Goal: Transaction & Acquisition: Purchase product/service

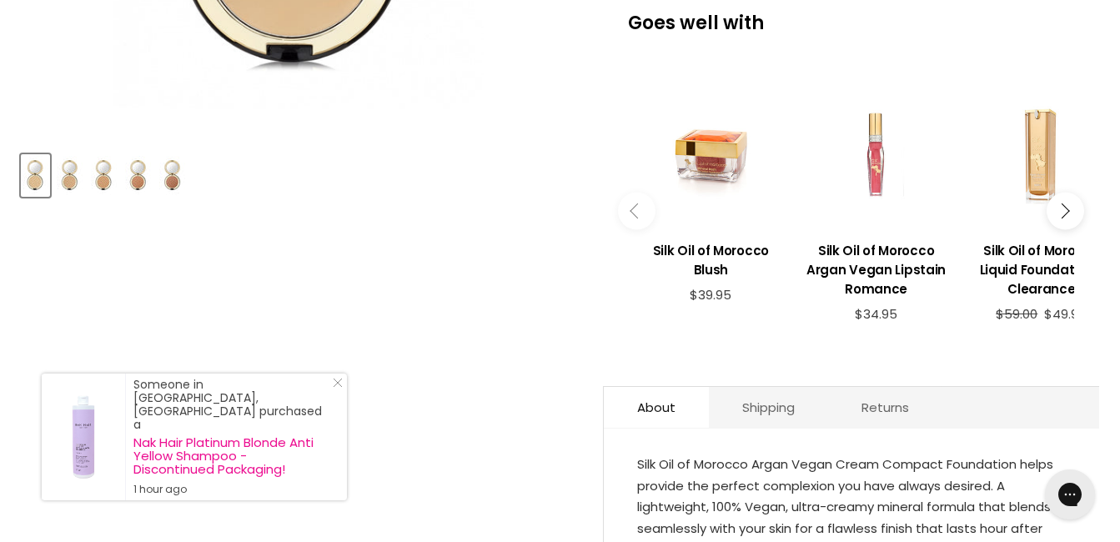
scroll to position [145, 0]
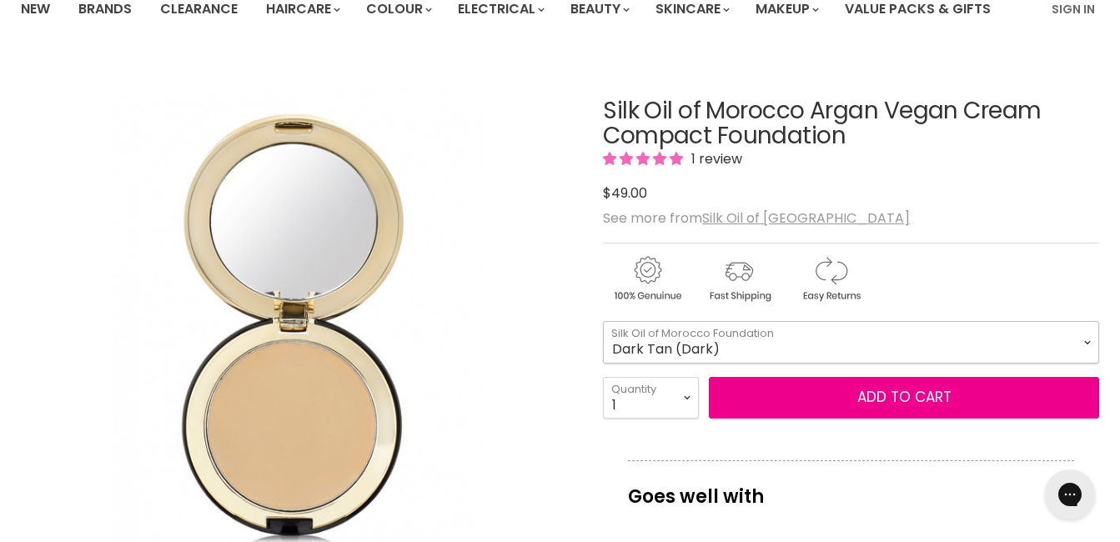
click at [1088, 343] on select "Ivory (Light) Cream (Medium - Light) Beige (Medium) Tan (Medium - Dark) Dark Ta…" at bounding box center [851, 342] width 496 height 42
click at [603, 321] on select "Ivory (Light) Cream (Medium - Light) Beige (Medium) Tan (Medium - Dark) Dark Ta…" at bounding box center [851, 342] width 496 height 42
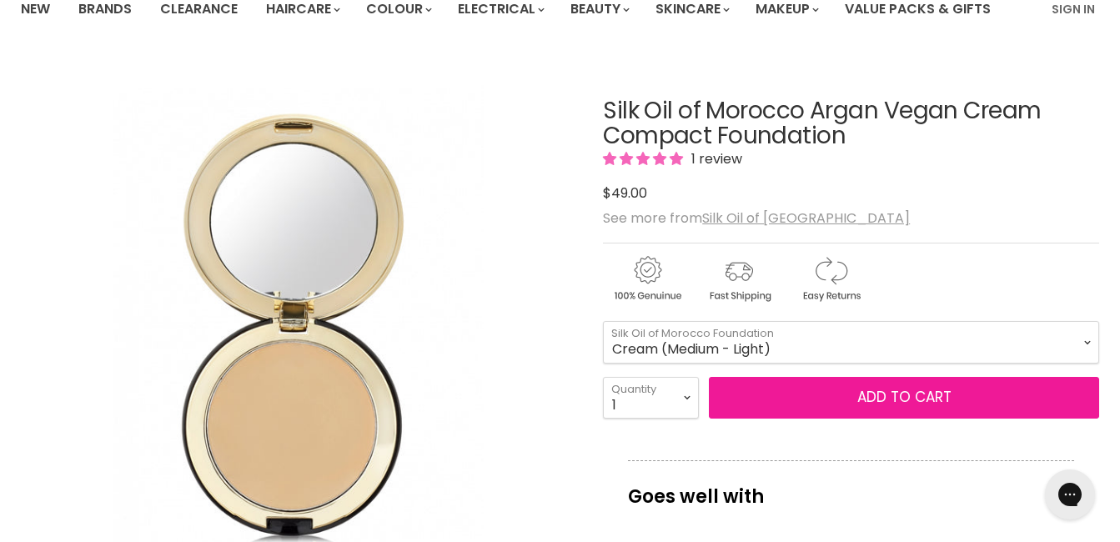
click at [870, 402] on button "Add to cart" at bounding box center [904, 398] width 390 height 42
click at [888, 399] on button "Add to cart" at bounding box center [904, 398] width 390 height 42
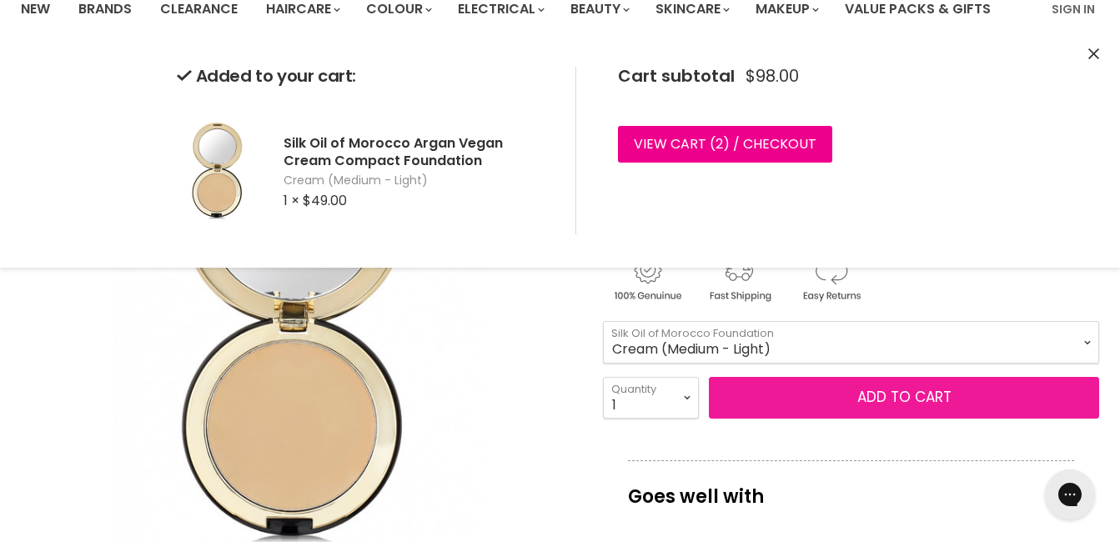
click at [895, 396] on button "Add to cart" at bounding box center [904, 398] width 390 height 42
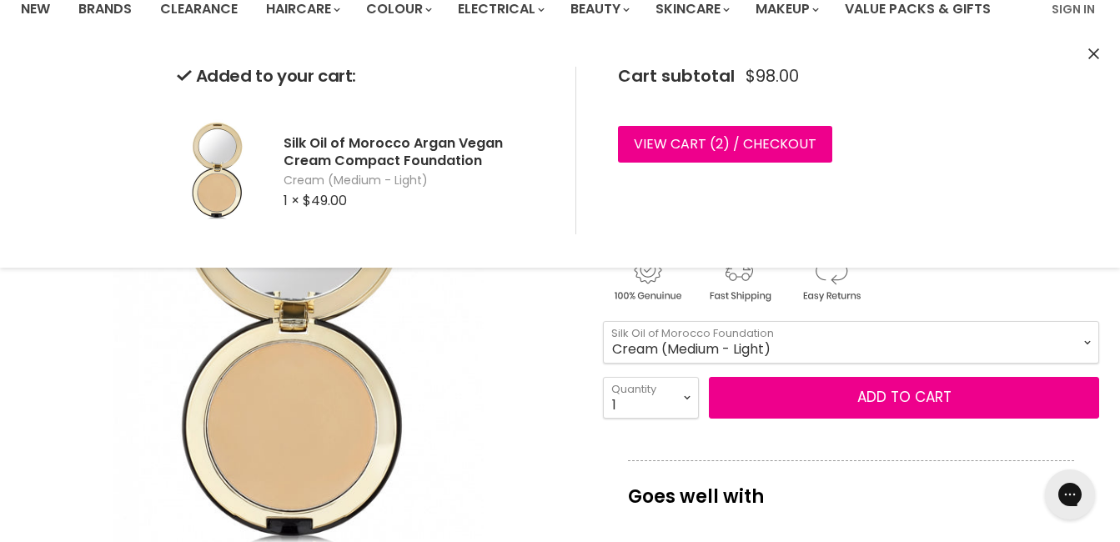
click at [1082, 343] on select "Ivory (Light) Cream (Medium - Light) Beige (Medium) Tan (Medium - Dark) Dark Ta…" at bounding box center [851, 342] width 496 height 42
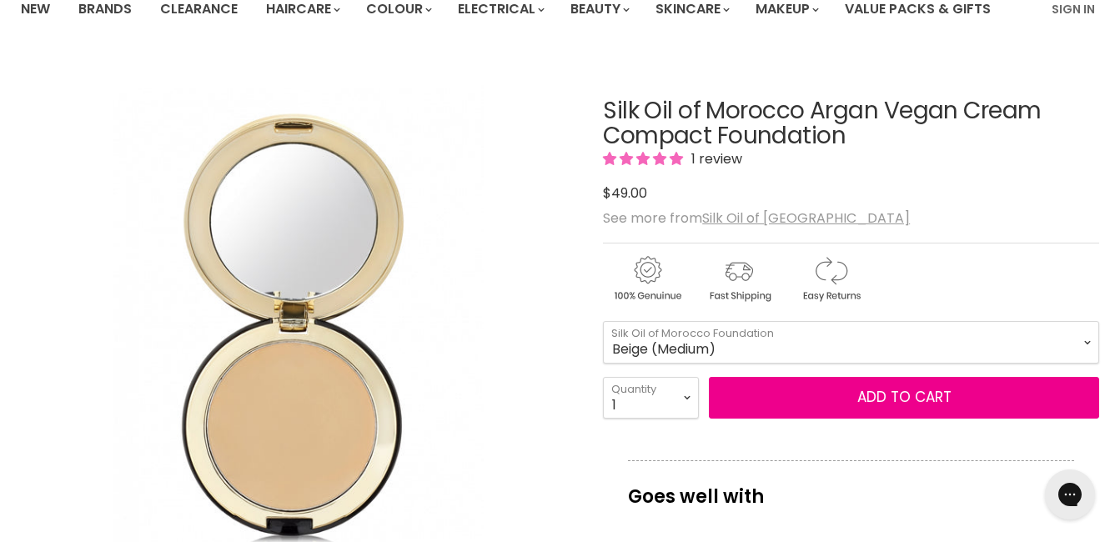
click at [603, 321] on select "Ivory (Light) Cream (Medium - Light) Beige (Medium) Tan (Medium - Dark) Dark Ta…" at bounding box center [851, 342] width 496 height 42
click at [1085, 336] on select "Ivory (Light) Cream (Medium - Light) Beige (Medium) Tan (Medium - Dark) Dark Ta…" at bounding box center [851, 342] width 496 height 42
click at [603, 321] on select "Ivory (Light) Cream (Medium - Light) Beige (Medium) Tan (Medium - Dark) Dark Ta…" at bounding box center [851, 342] width 496 height 42
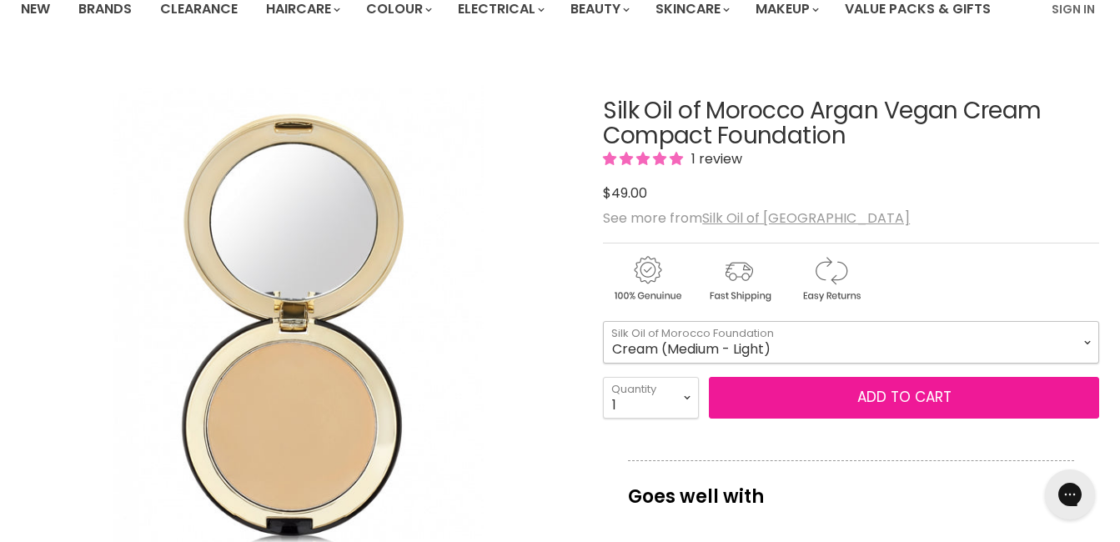
select select "Cream (Medium - Light)"
click at [879, 394] on button "Add to cart" at bounding box center [904, 398] width 390 height 42
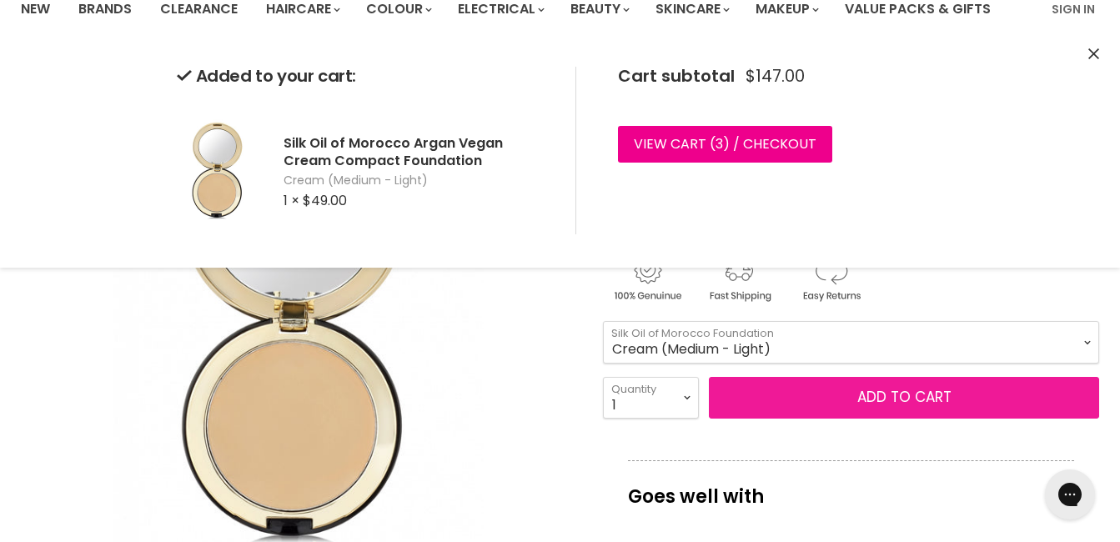
click at [934, 396] on button "Add to cart" at bounding box center [904, 398] width 390 height 42
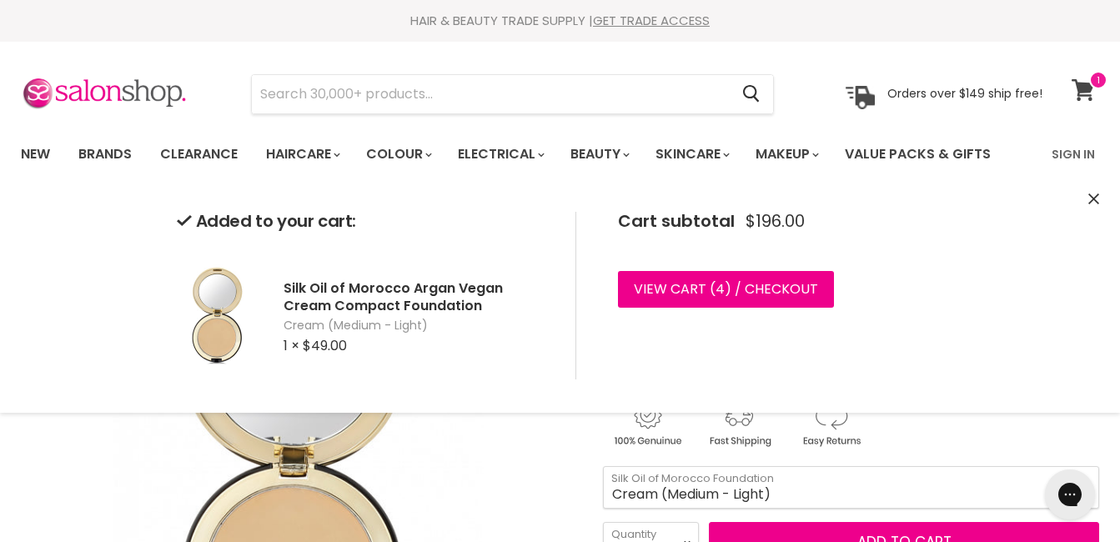
click at [1078, 89] on icon at bounding box center [1082, 90] width 23 height 22
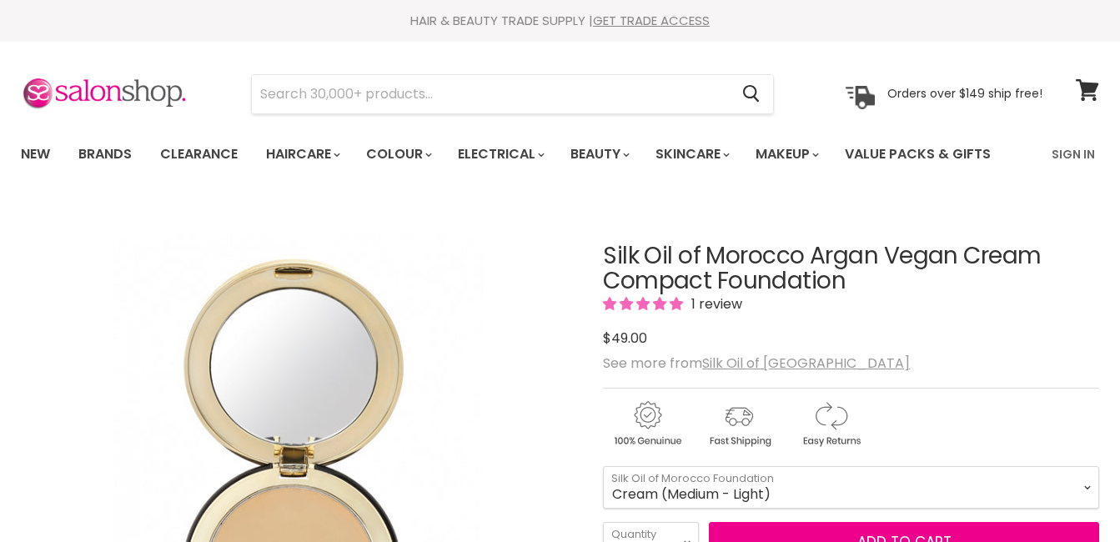
select select "Cream (Medium - Light)"
click at [929, 532] on span "Add to cart" at bounding box center [904, 542] width 94 height 20
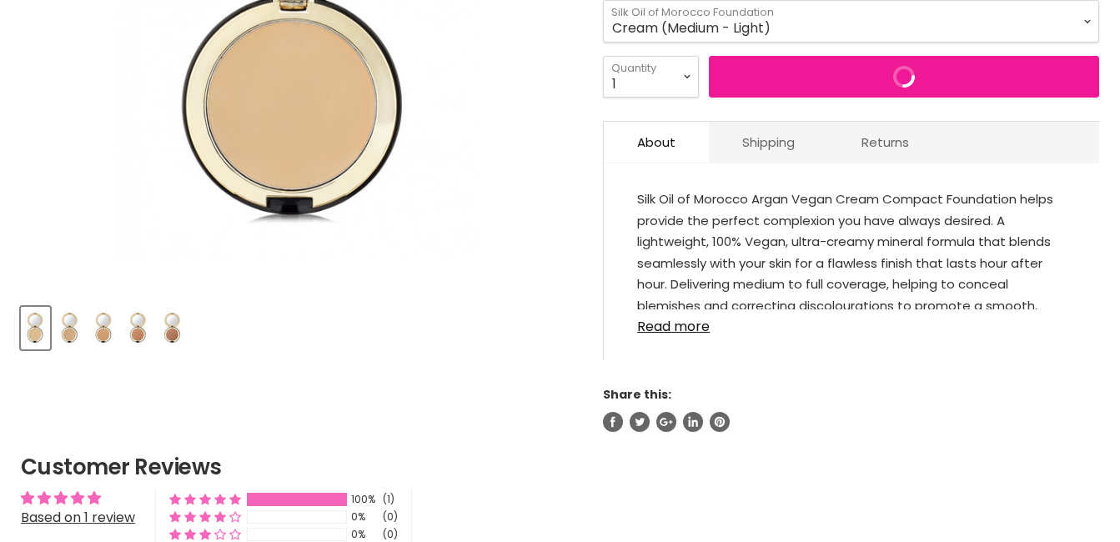
scroll to position [466, 0]
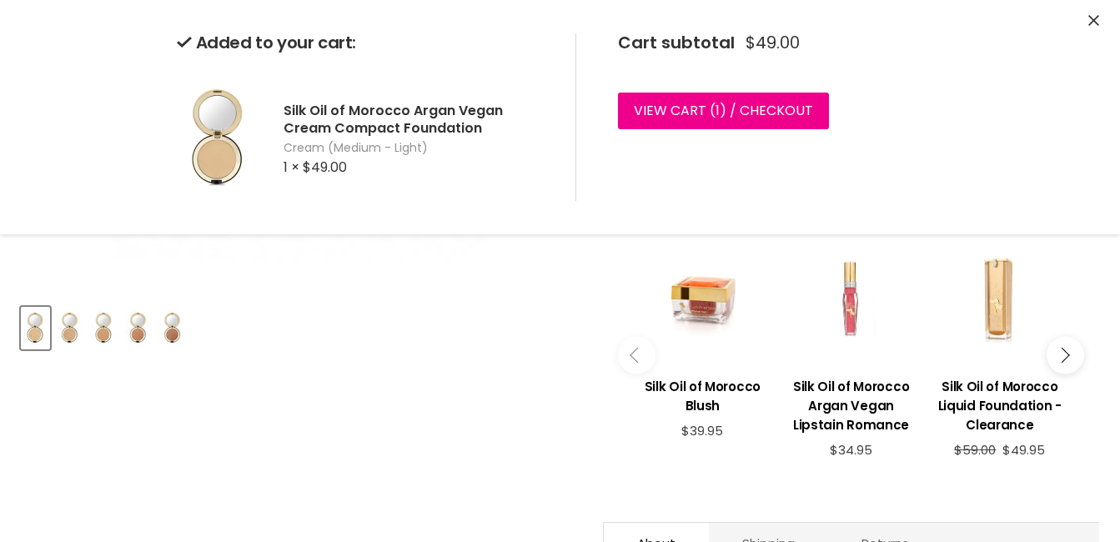
click at [1063, 353] on icon "Main content" at bounding box center [1061, 355] width 15 height 15
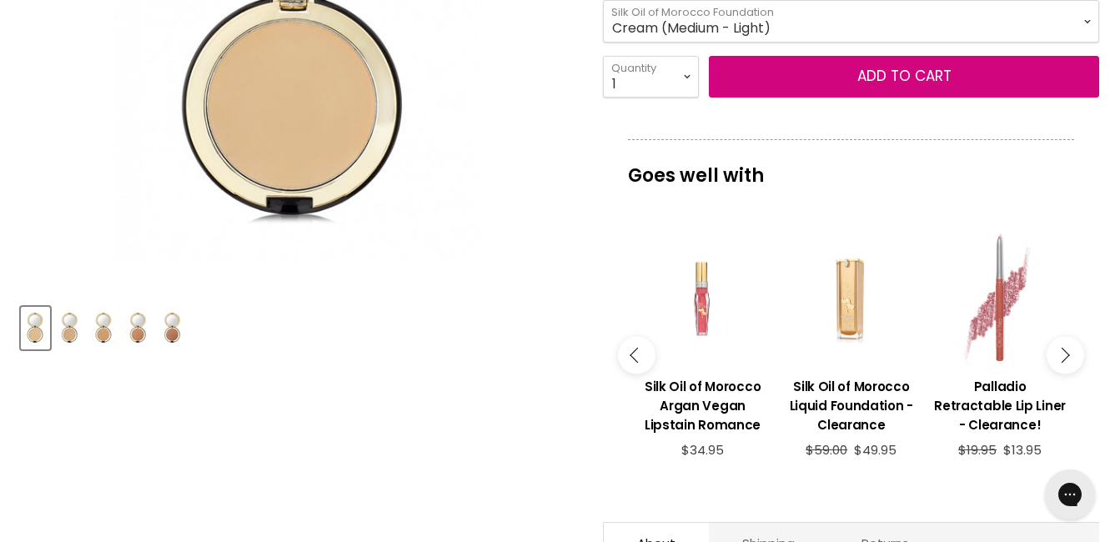
scroll to position [0, 0]
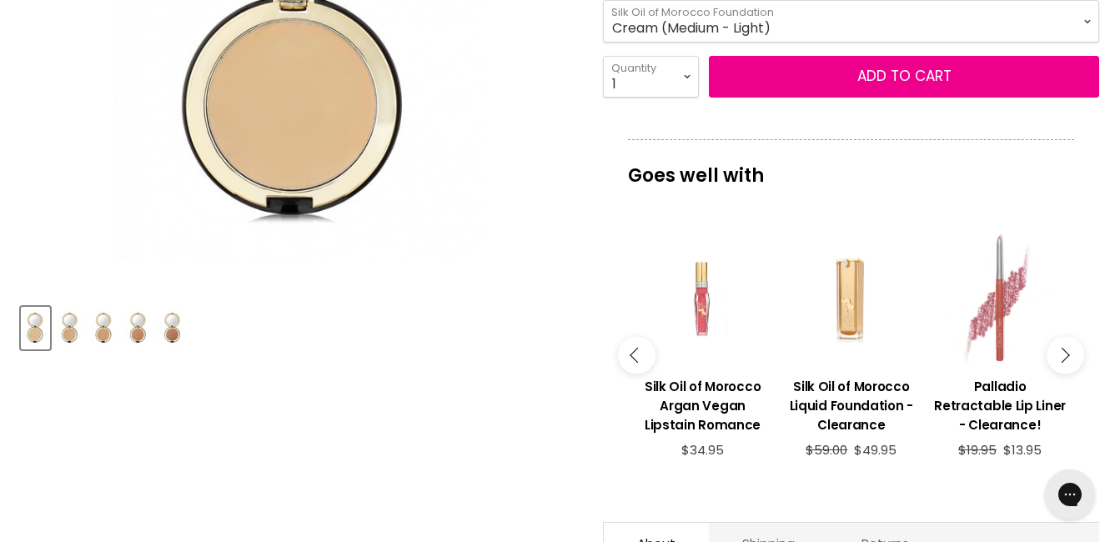
click at [1070, 353] on button "Main content" at bounding box center [1065, 355] width 38 height 38
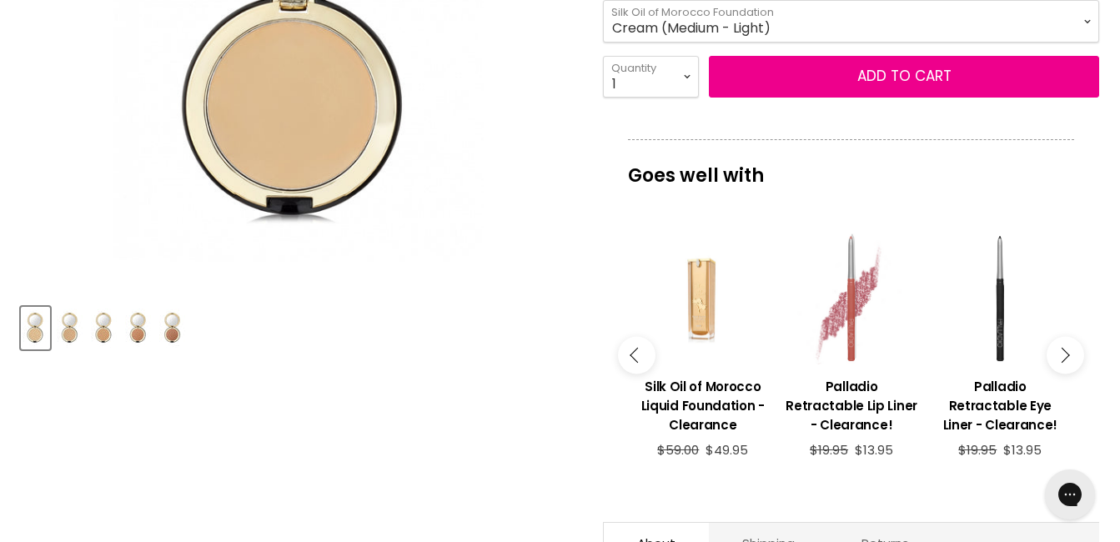
click at [1070, 353] on button "Main content" at bounding box center [1065, 355] width 38 height 38
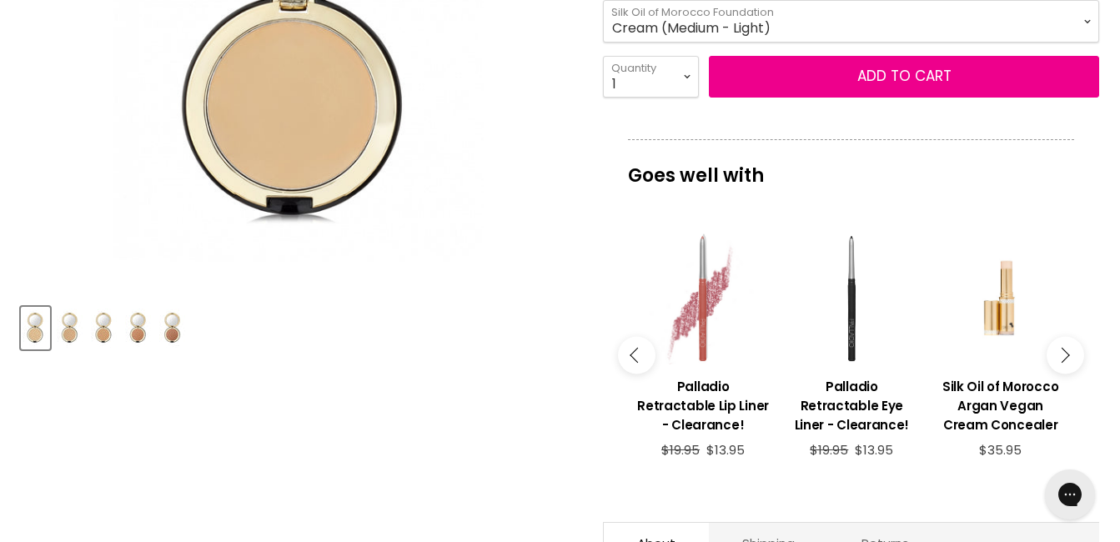
click at [1070, 353] on button "Main content" at bounding box center [1065, 355] width 38 height 38
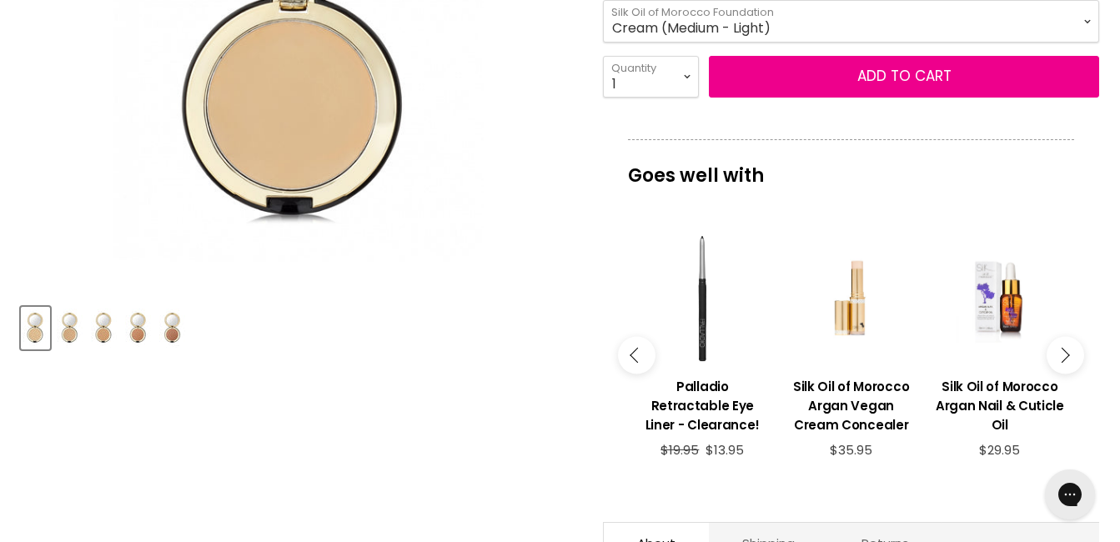
click at [1070, 353] on button "Main content" at bounding box center [1065, 355] width 38 height 38
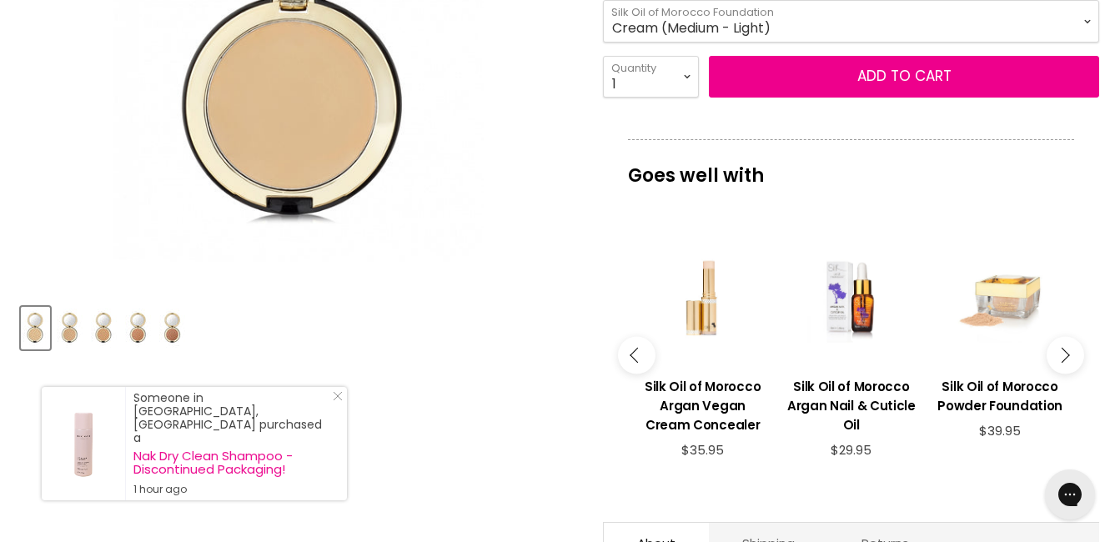
click at [1070, 353] on button "Main content" at bounding box center [1065, 355] width 38 height 38
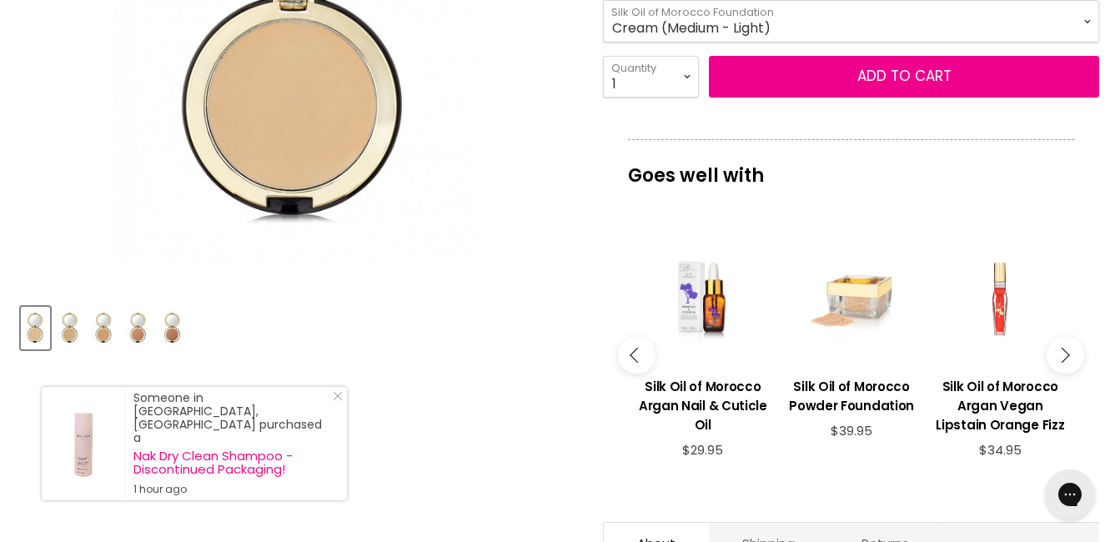
click at [1070, 353] on button "Main content" at bounding box center [1065, 355] width 38 height 38
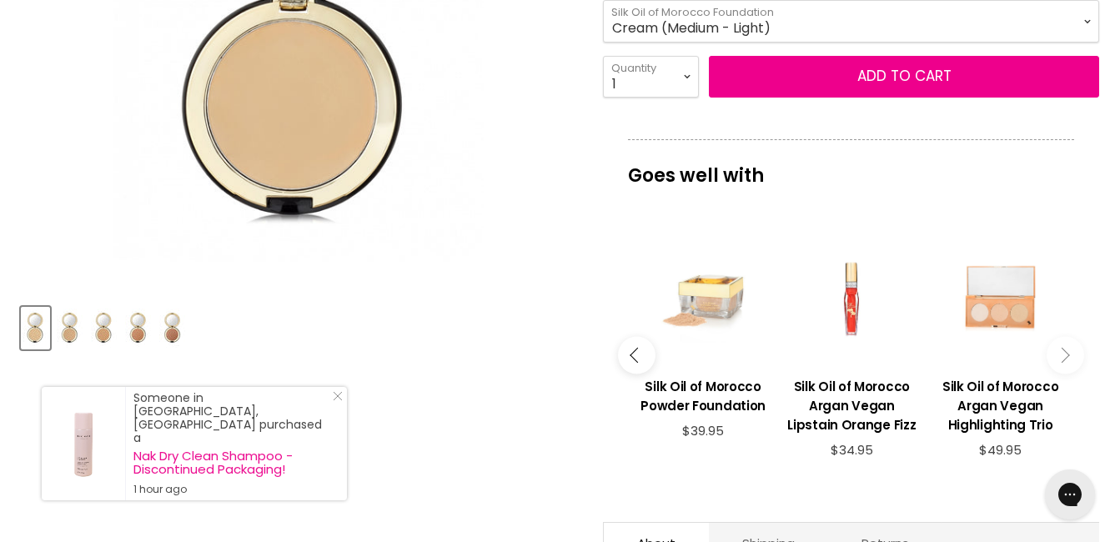
click at [1070, 353] on button "Main content" at bounding box center [1065, 355] width 38 height 38
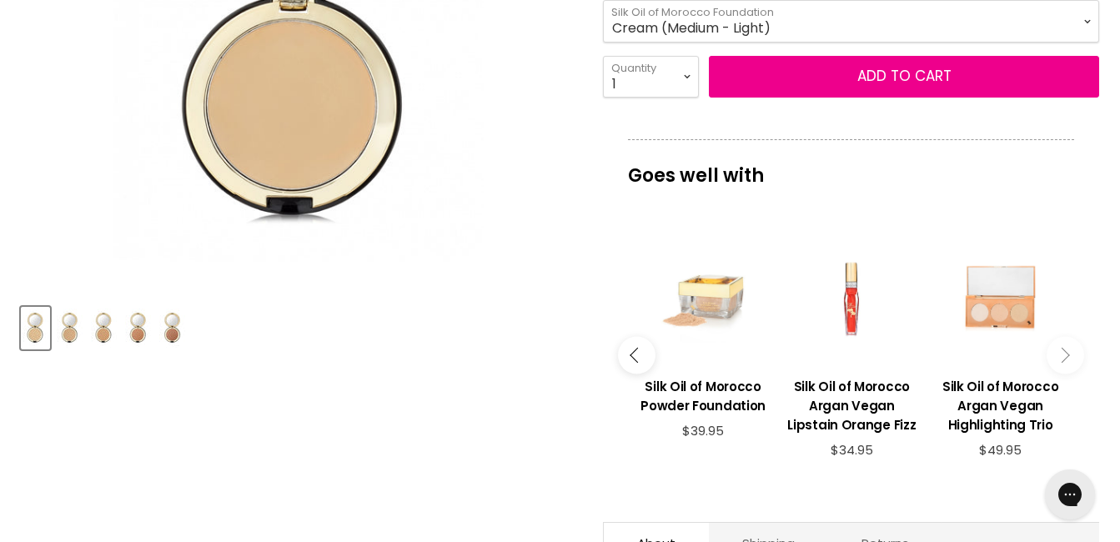
click at [1060, 350] on icon "Main content" at bounding box center [1061, 355] width 15 height 15
click at [636, 346] on button "Main content" at bounding box center [637, 355] width 38 height 38
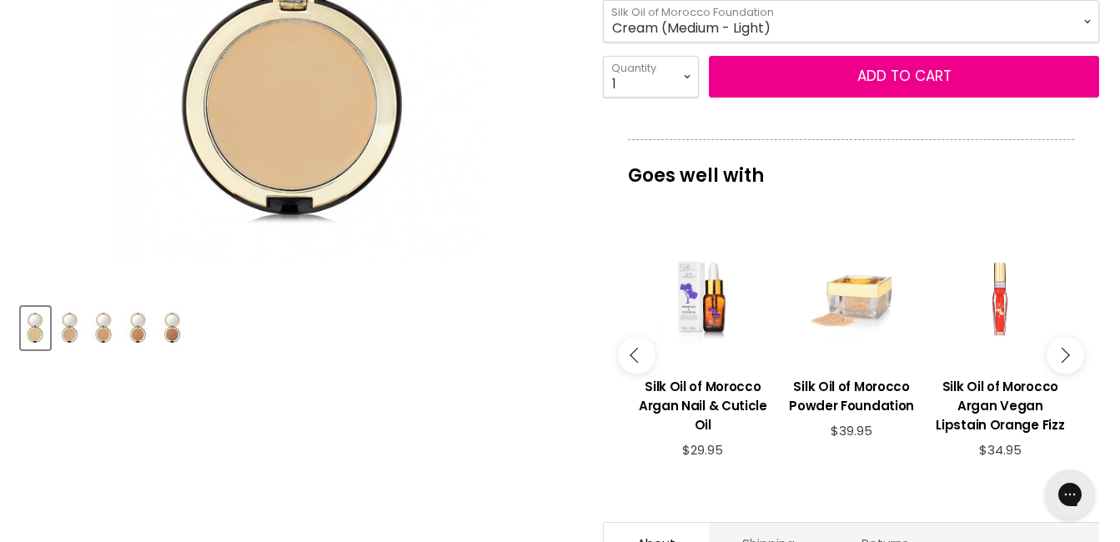
click at [636, 349] on icon "Main content" at bounding box center [637, 355] width 15 height 15
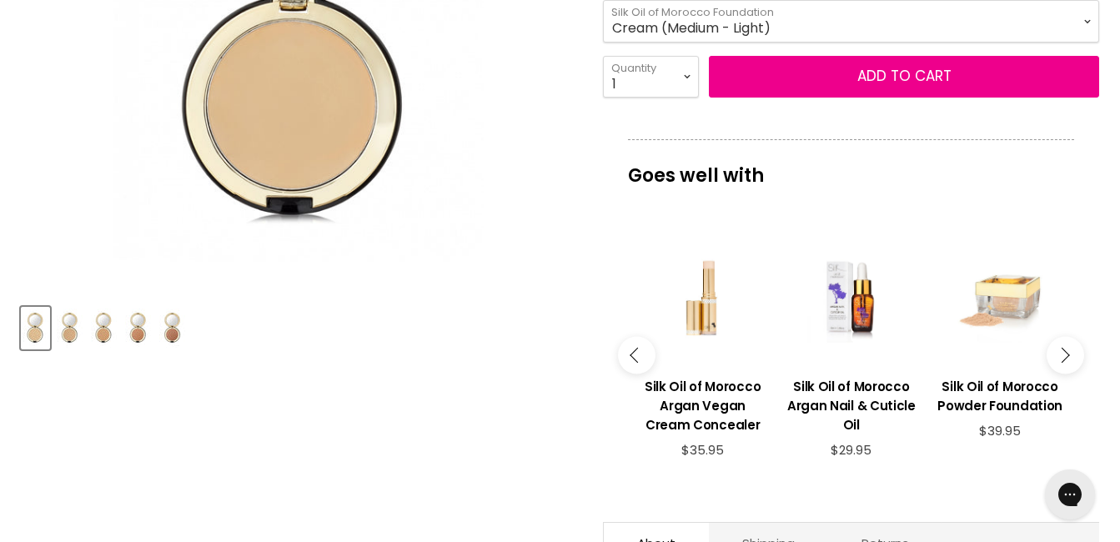
click at [636, 349] on icon "Main content" at bounding box center [637, 355] width 15 height 15
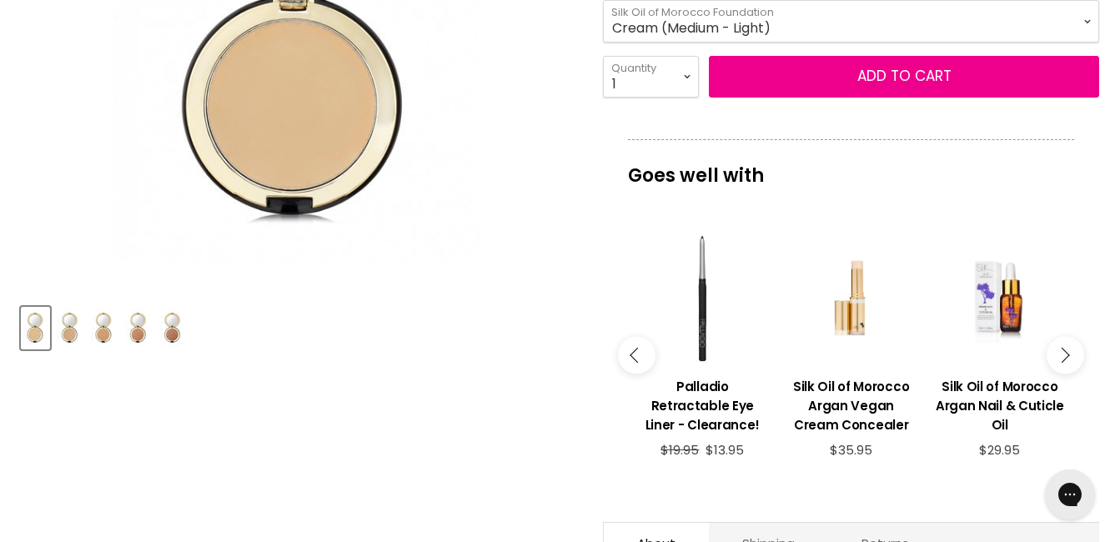
click at [636, 349] on icon "Main content" at bounding box center [637, 355] width 15 height 15
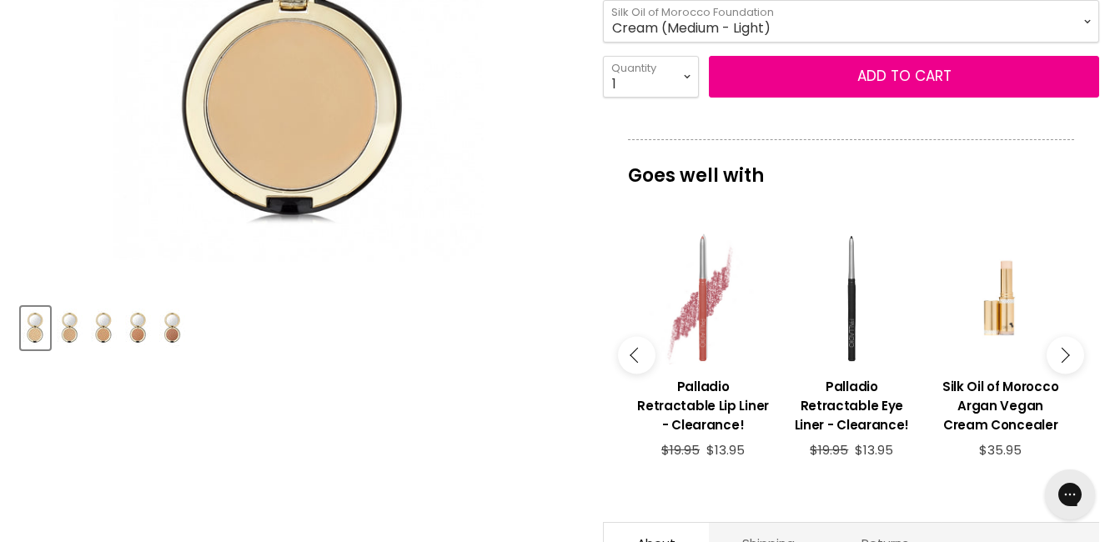
click at [636, 349] on icon "Main content" at bounding box center [637, 355] width 15 height 15
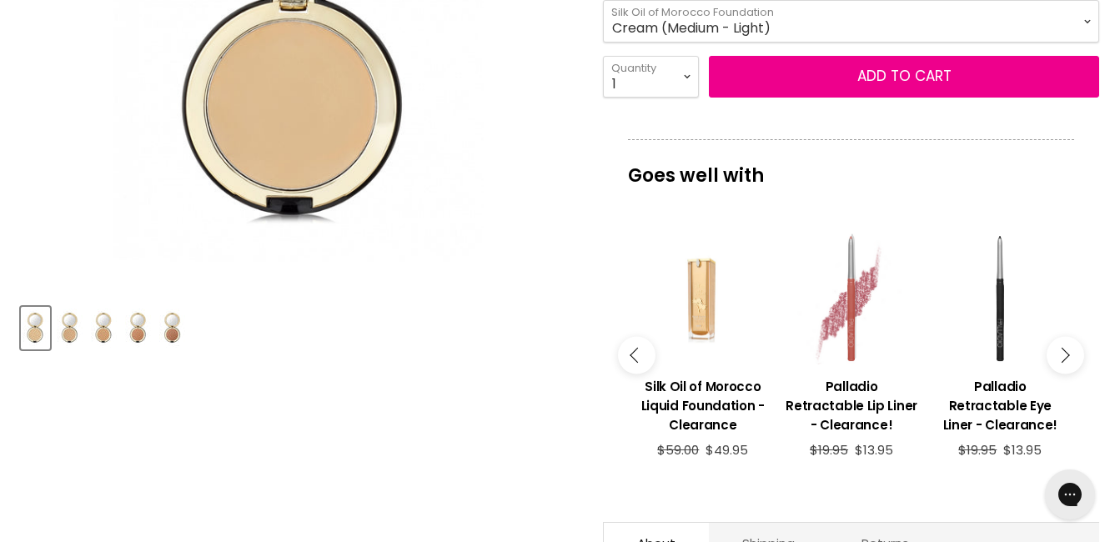
click at [636, 349] on button "Main content" at bounding box center [637, 355] width 38 height 38
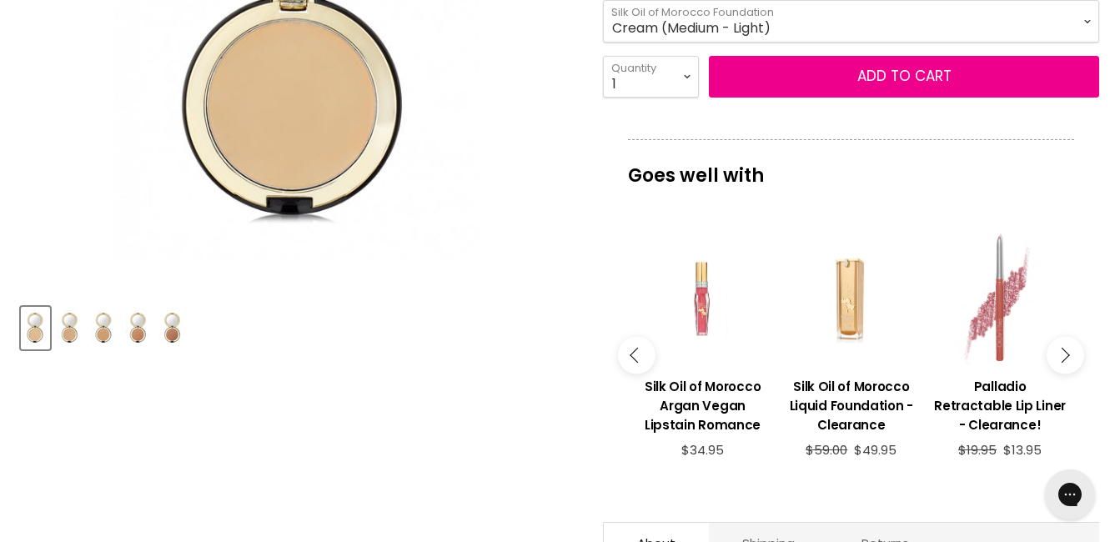
click at [636, 349] on button "Main content" at bounding box center [637, 355] width 38 height 38
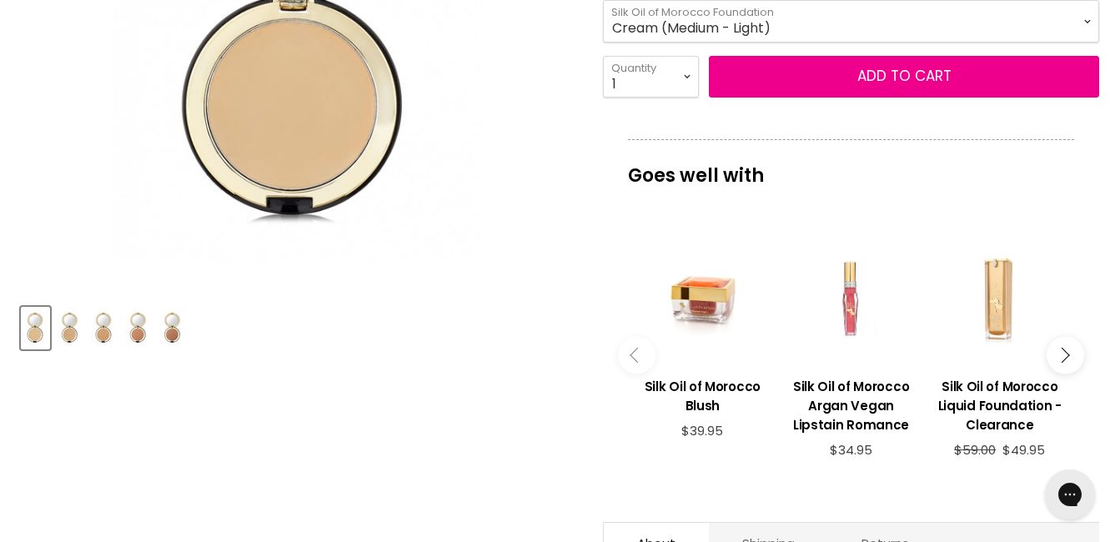
click at [636, 349] on button "Main content" at bounding box center [637, 355] width 38 height 38
click at [638, 363] on icon "Main content" at bounding box center [637, 355] width 15 height 15
drag, startPoint x: 638, startPoint y: 365, endPoint x: 1131, endPoint y: 353, distance: 493.7
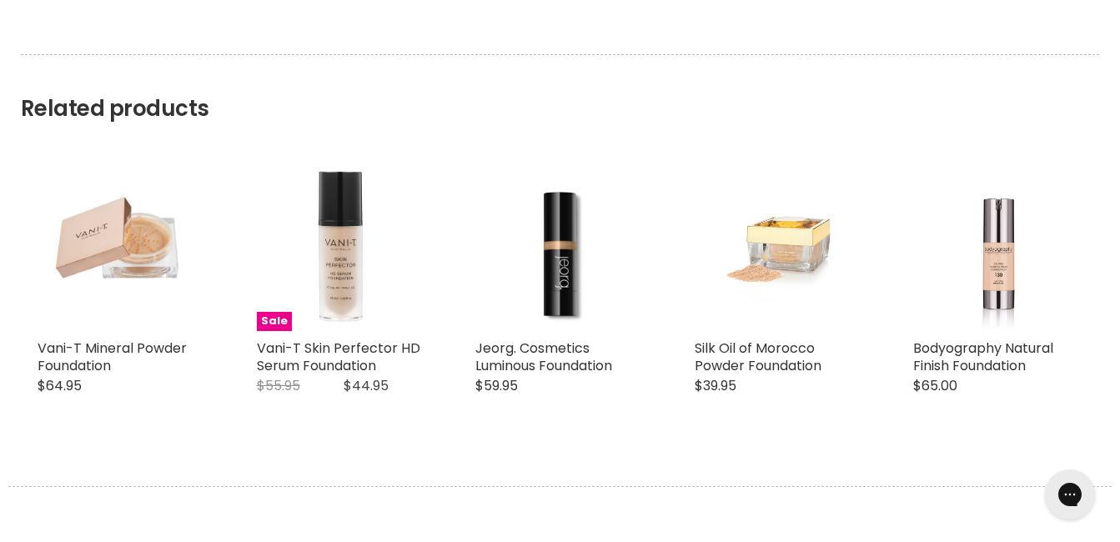
scroll to position [1576, 0]
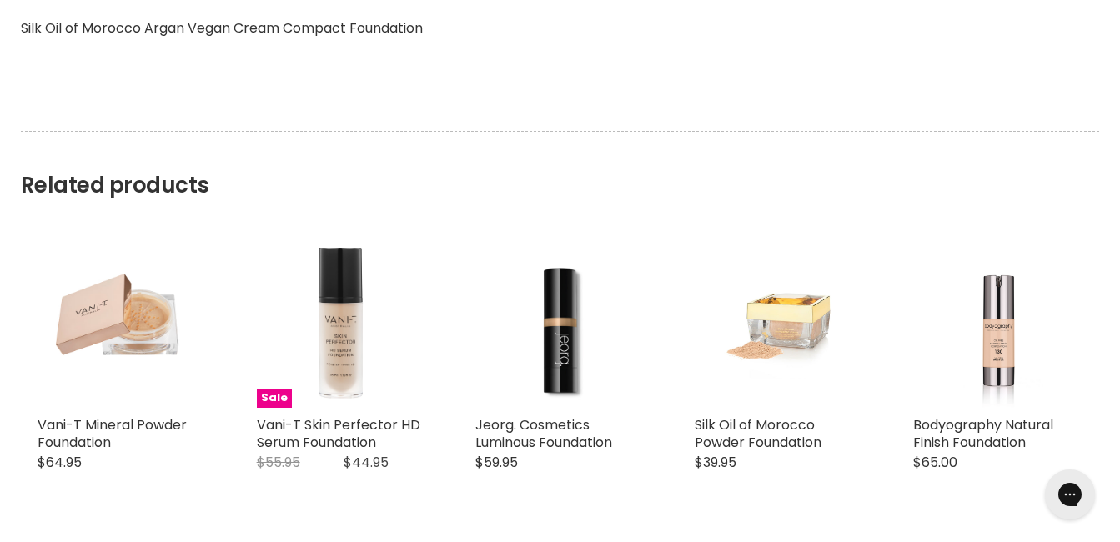
click at [676, 263] on ul "Vani-T Mineral Powder Foundation Vani-T $64.95 A true heavy lifter, the amazing…" at bounding box center [560, 363] width 1078 height 283
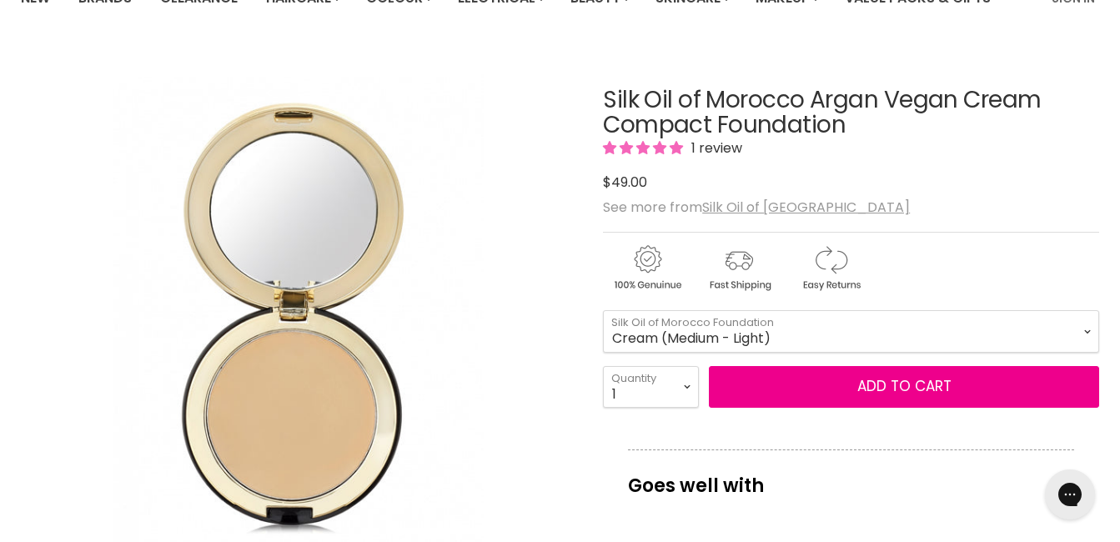
scroll to position [0, 0]
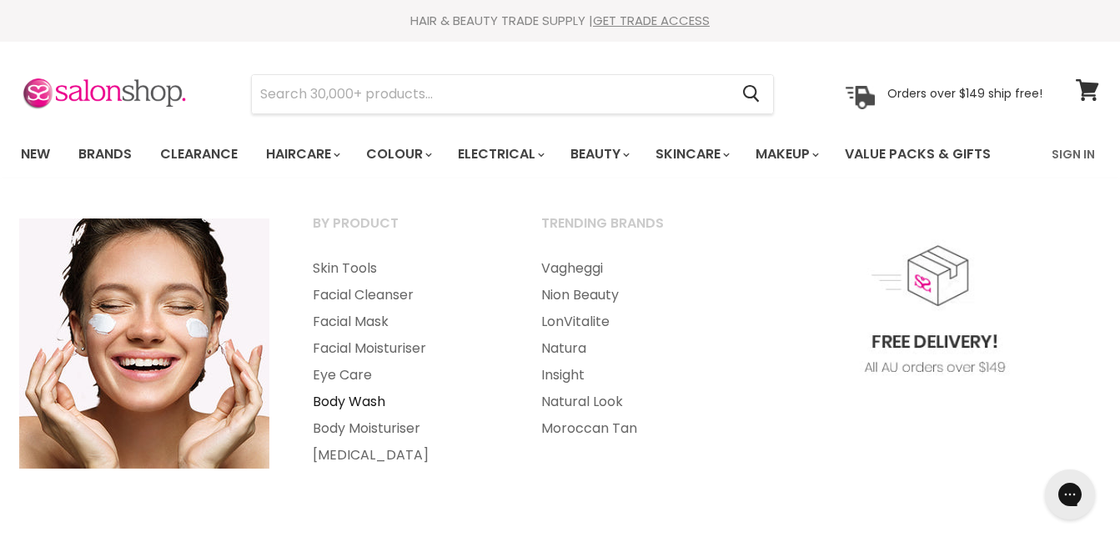
click at [375, 396] on link "Body Wash" at bounding box center [404, 402] width 225 height 27
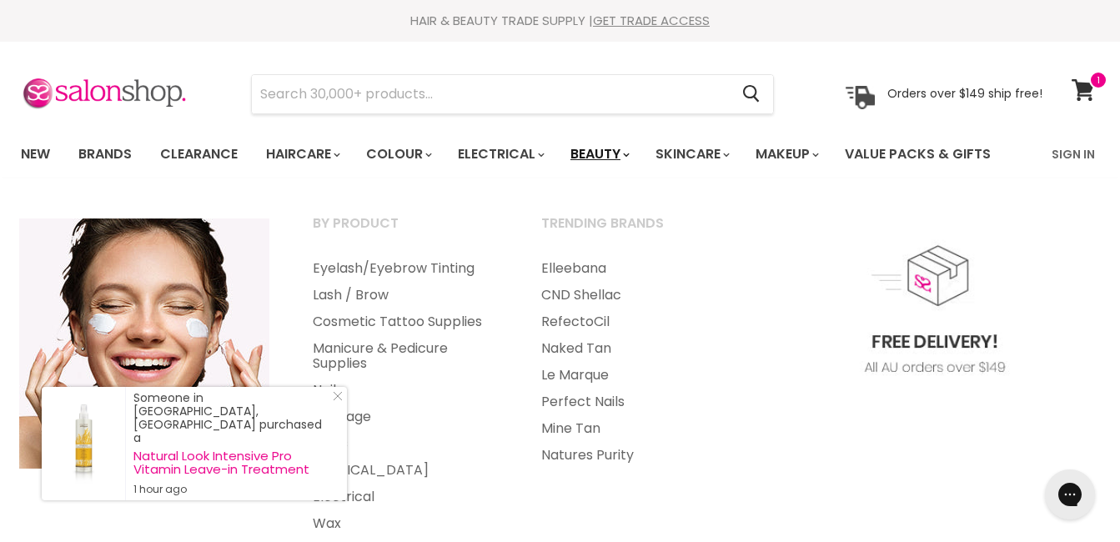
click at [624, 149] on link "Beauty" at bounding box center [599, 154] width 82 height 35
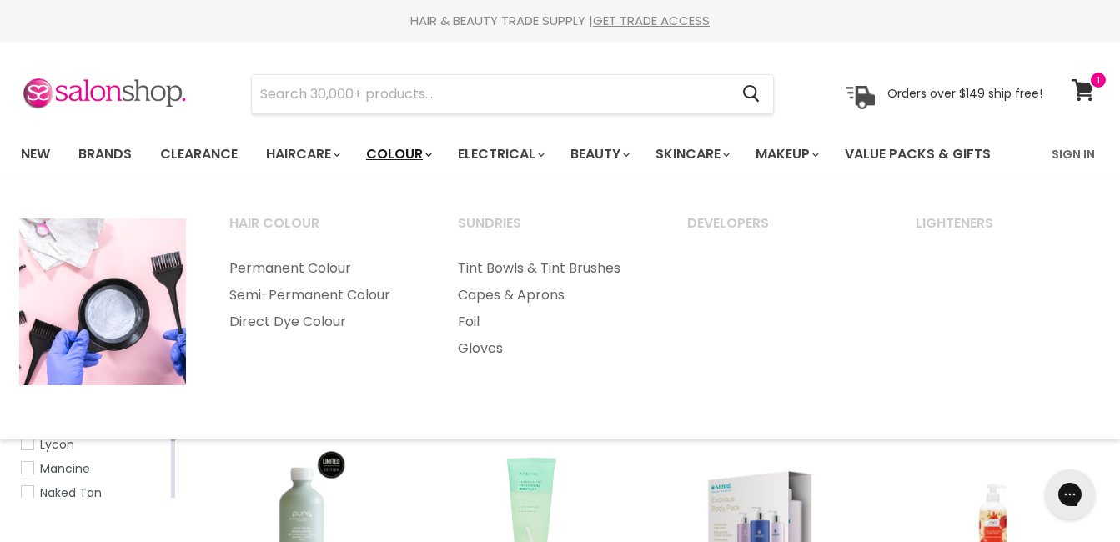
click at [411, 158] on link "Colour" at bounding box center [397, 154] width 88 height 35
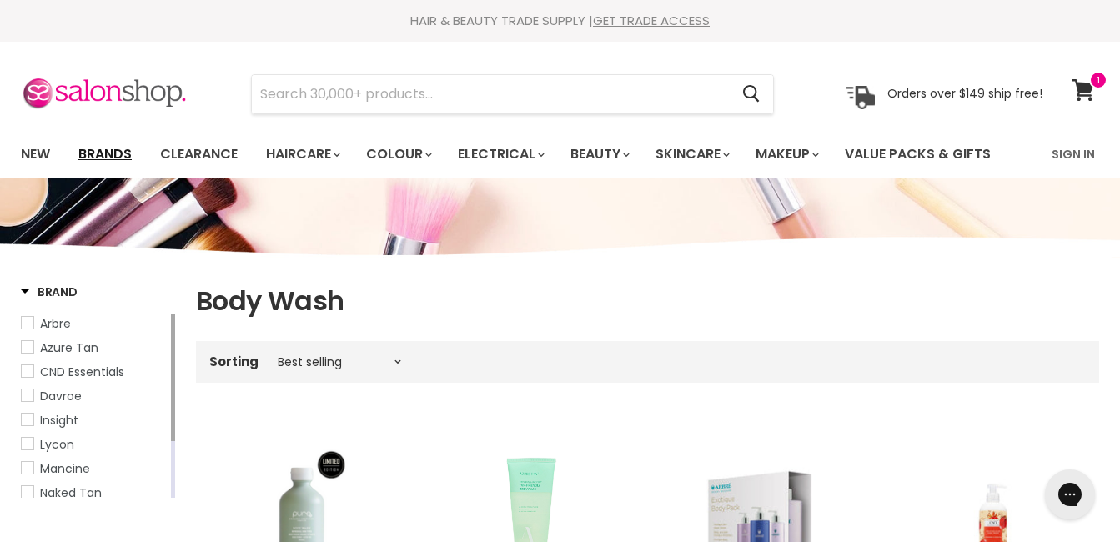
click at [126, 152] on link "Brands" at bounding box center [105, 154] width 78 height 35
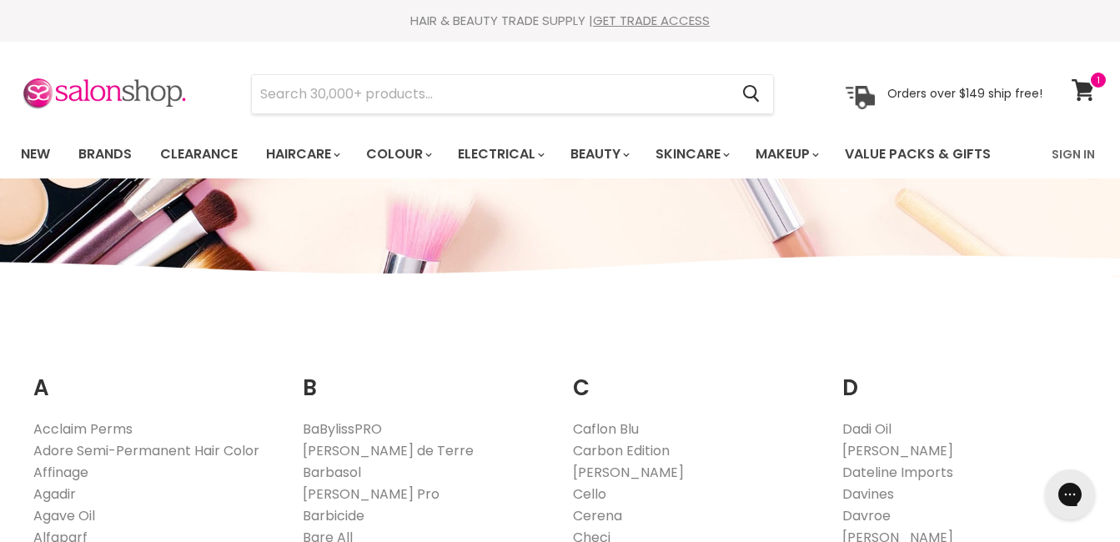
click at [467, 134] on li "Electrical By Product Dryers Straighteners Curling Wands Hot Air Brush" at bounding box center [499, 154] width 109 height 48
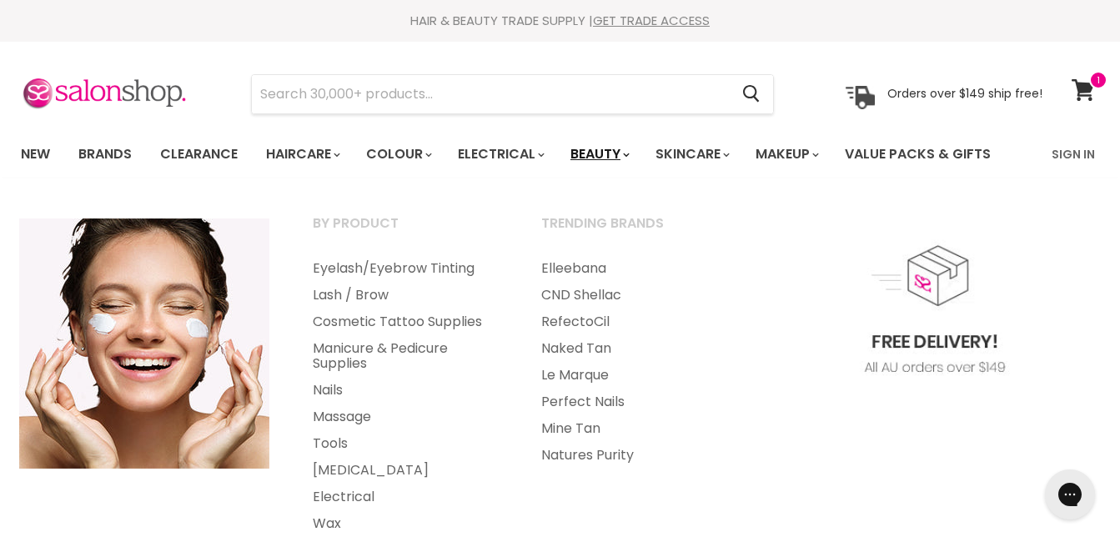
click at [631, 159] on link "Beauty" at bounding box center [599, 154] width 82 height 35
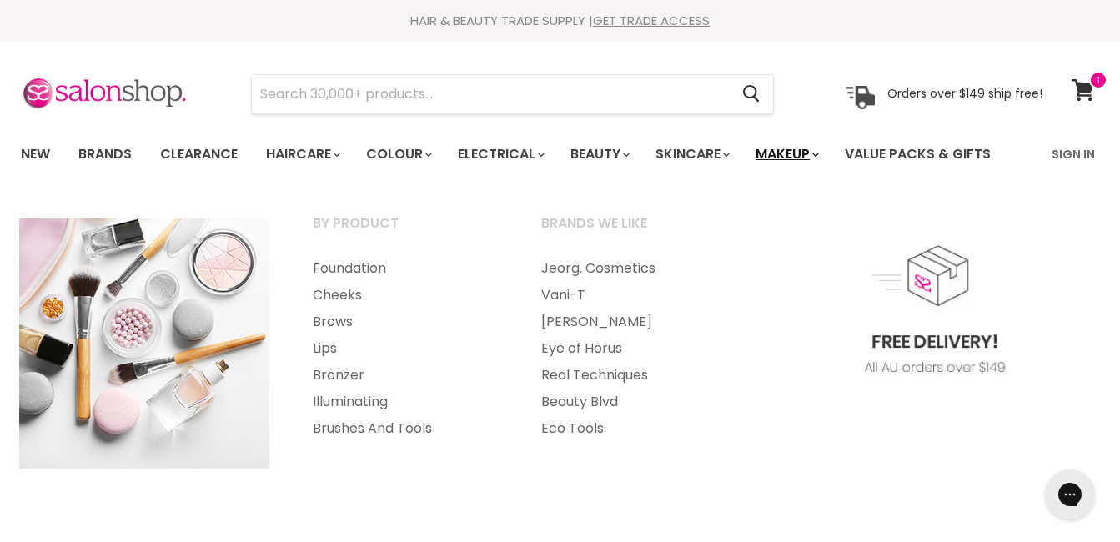
click at [791, 155] on link "Makeup" at bounding box center [786, 154] width 86 height 35
click at [793, 155] on link "Makeup" at bounding box center [786, 154] width 86 height 35
click at [814, 150] on link "Makeup" at bounding box center [786, 154] width 86 height 35
click at [374, 272] on link "Foundation" at bounding box center [404, 268] width 225 height 27
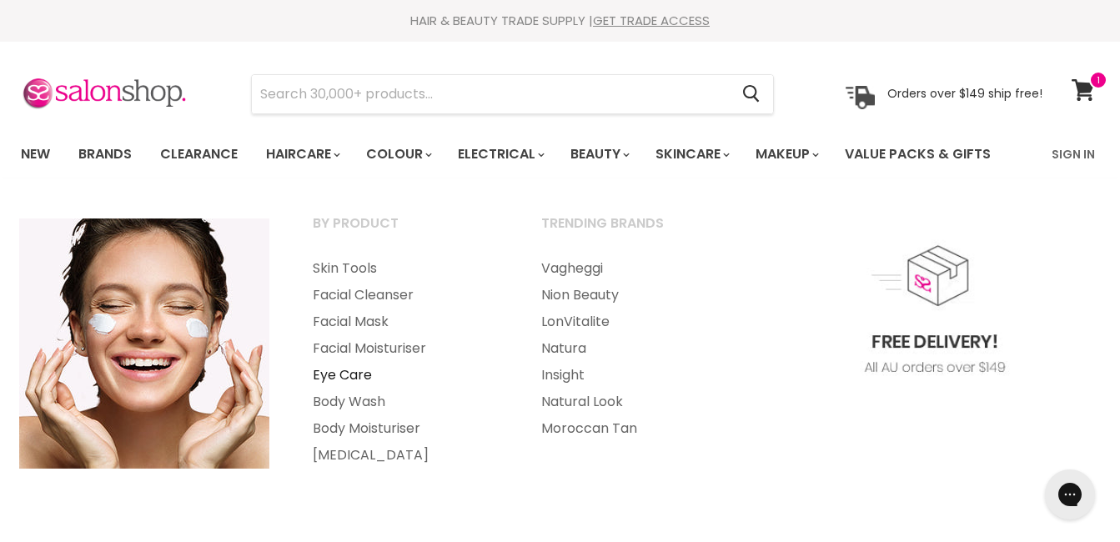
click at [361, 368] on link "Eye Care" at bounding box center [404, 375] width 225 height 27
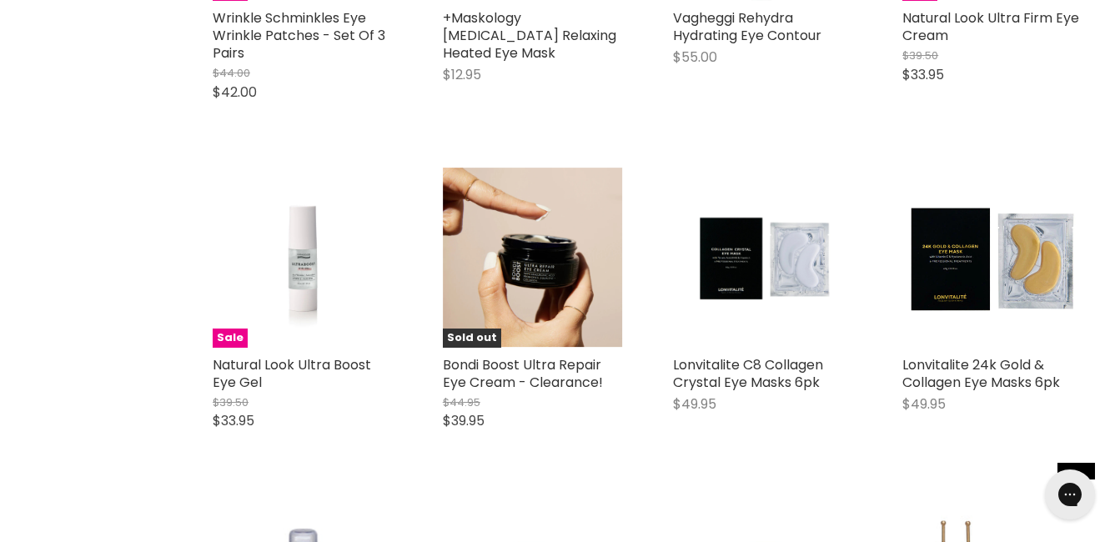
scroll to position [474, 0]
